Goal: Information Seeking & Learning: Learn about a topic

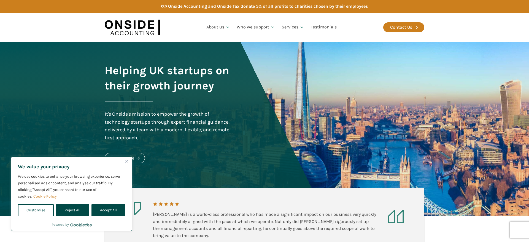
drag, startPoint x: 100, startPoint y: 209, endPoint x: 109, endPoint y: 206, distance: 10.3
click at [100, 209] on button "Accept All" at bounding box center [109, 210] width 34 height 12
checkbox input "true"
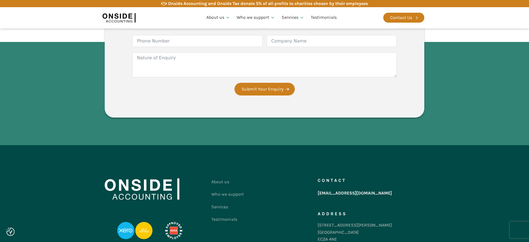
scroll to position [1037, 0]
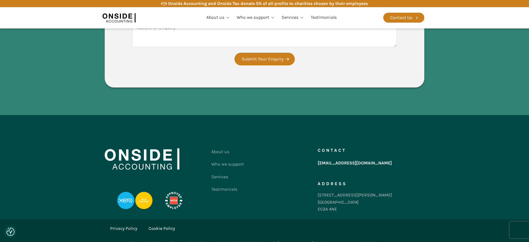
click at [255, 82] on div "Contact Onside Form Name Email Phone Number Company Name Nature of Enquiry Subm…" at bounding box center [264, 12] width 331 height 206
click at [221, 33] on link "Who we are" at bounding box center [218, 33] width 30 height 13
click at [219, 43] on link "Our Team" at bounding box center [218, 46] width 30 height 13
click at [219, 57] on link "Careers" at bounding box center [218, 58] width 30 height 13
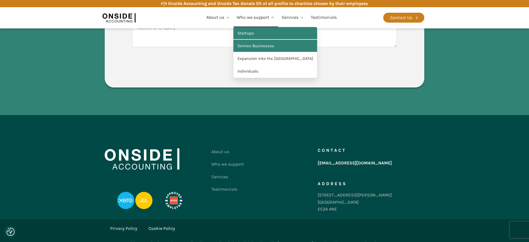
drag, startPoint x: 252, startPoint y: 38, endPoint x: 252, endPoint y: 47, distance: 9.1
click at [252, 38] on link "Startups" at bounding box center [276, 33] width 84 height 13
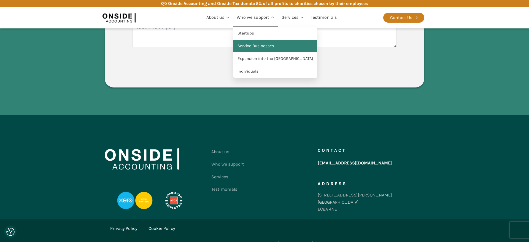
click at [253, 48] on link "Service Businesses" at bounding box center [276, 46] width 84 height 13
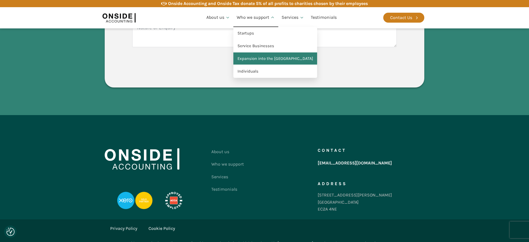
click at [252, 60] on link "Expansion into the [GEOGRAPHIC_DATA]" at bounding box center [276, 58] width 84 height 13
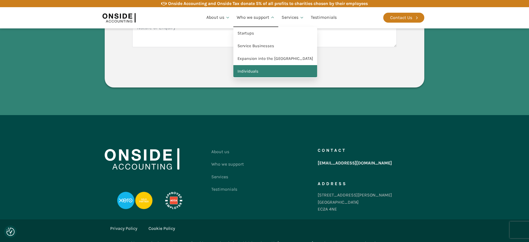
click at [250, 69] on link "Individuals" at bounding box center [276, 71] width 84 height 13
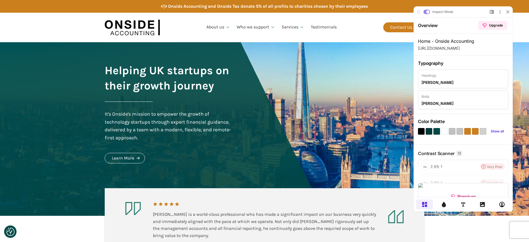
scroll to position [0, 0]
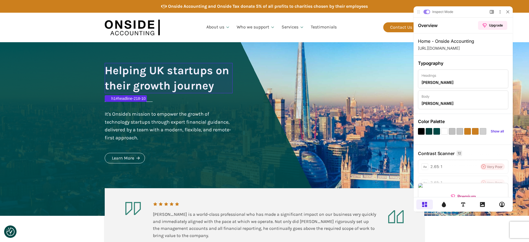
click at [193, 69] on h1 "Helping UK startups on their growth journey" at bounding box center [169, 78] width 128 height 30
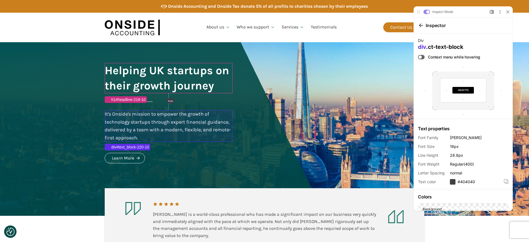
click at [165, 126] on div "It's Onside's mission to empower the growth of technology startups through expe…" at bounding box center [169, 126] width 128 height 32
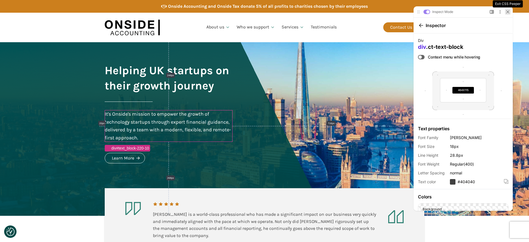
click at [510, 10] on div at bounding box center [508, 12] width 6 height 6
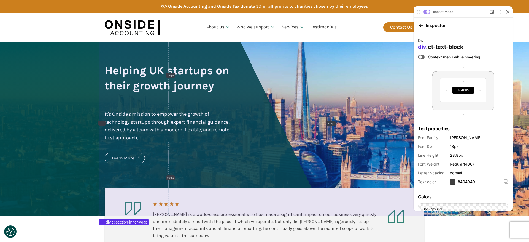
drag, startPoint x: 197, startPoint y: 62, endPoint x: 197, endPoint y: 68, distance: 6.1
click at [198, 62] on div "Helping UK startups on their growth journey It's Onside's mission to empower th…" at bounding box center [264, 128] width 331 height 173
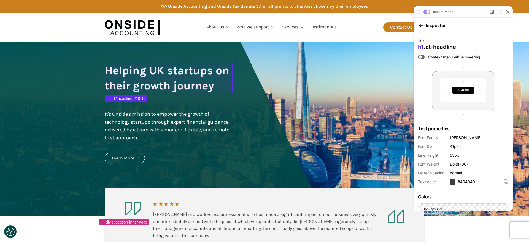
click at [198, 68] on h1 "Helping UK startups on their growth journey" at bounding box center [169, 78] width 128 height 30
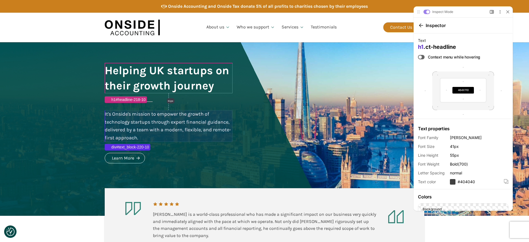
click at [123, 118] on div "It's Onside's mission to empower the growth of technology startups through expe…" at bounding box center [169, 126] width 128 height 32
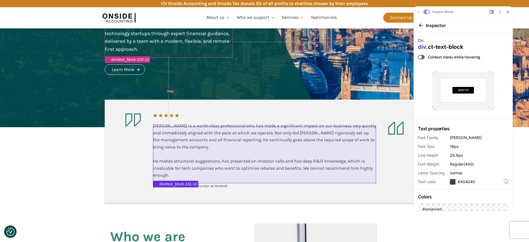
scroll to position [89, 0]
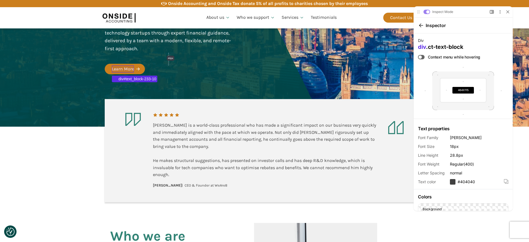
click at [132, 71] on div "Learn More" at bounding box center [123, 68] width 22 height 7
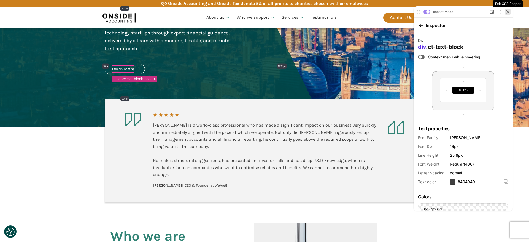
click at [508, 12] on icon at bounding box center [508, 11] width 2 height 2
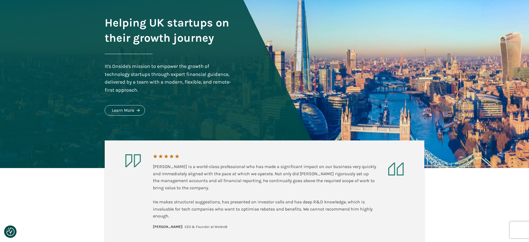
scroll to position [0, 0]
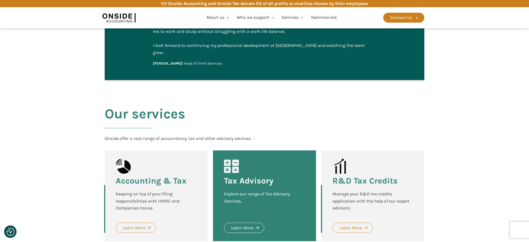
scroll to position [1089, 0]
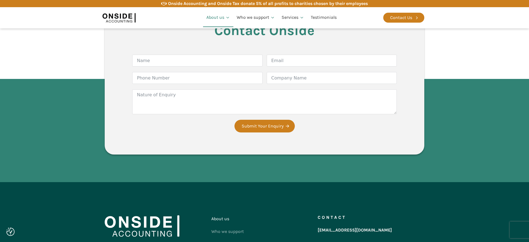
scroll to position [980, 0]
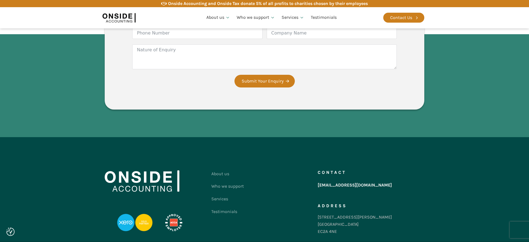
scroll to position [720, 0]
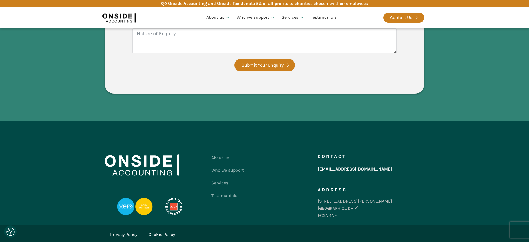
scroll to position [981, 0]
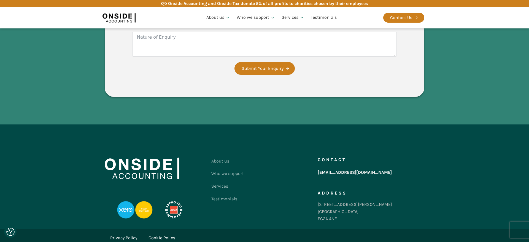
scroll to position [712, 0]
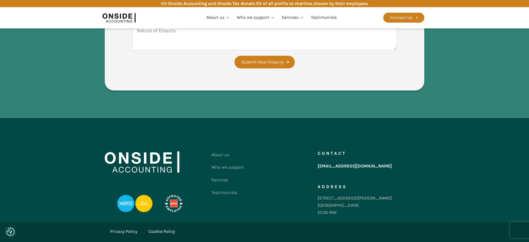
scroll to position [747, 0]
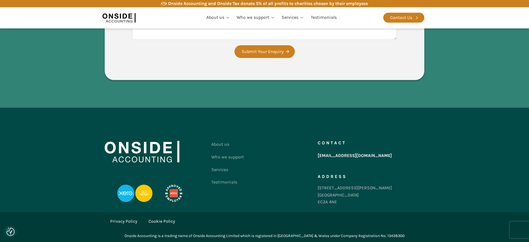
scroll to position [1614, 0]
